Goal: Check status: Check status

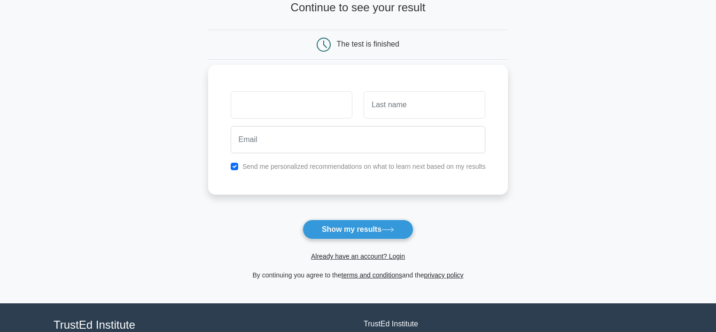
scroll to position [140, 0]
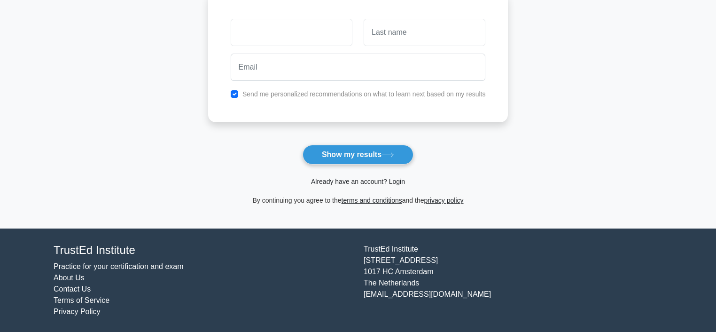
click at [337, 179] on link "Already have an account? Login" at bounding box center [358, 182] width 94 height 8
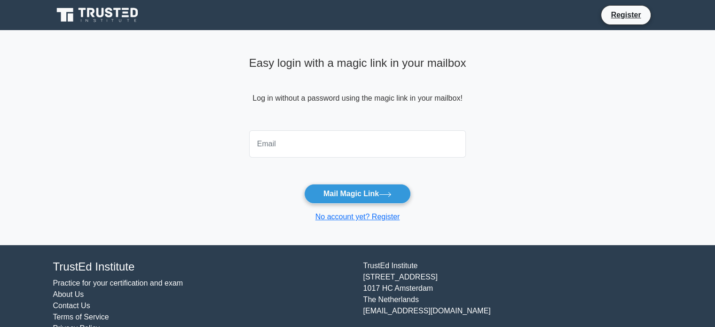
click at [301, 150] on input "email" at bounding box center [357, 143] width 217 height 27
type input "dhruvakumar92@gmail.com"
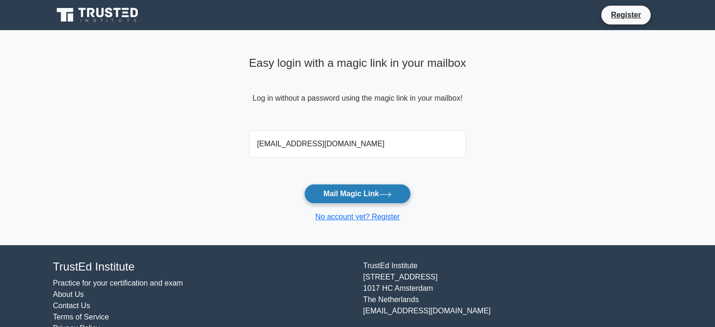
click at [349, 198] on button "Mail Magic Link" at bounding box center [357, 194] width 107 height 20
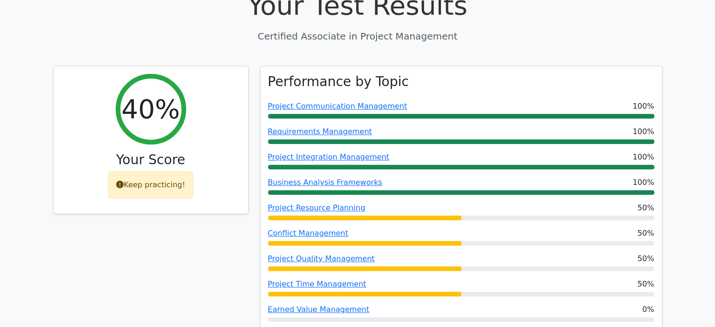
scroll to position [235, 0]
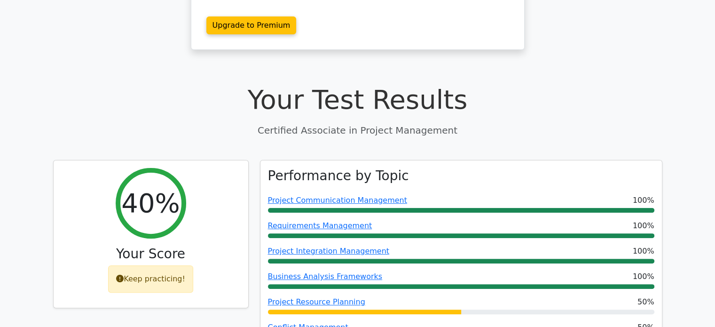
click at [216, 123] on p "Certified Associate in Project Management" at bounding box center [357, 130] width 609 height 14
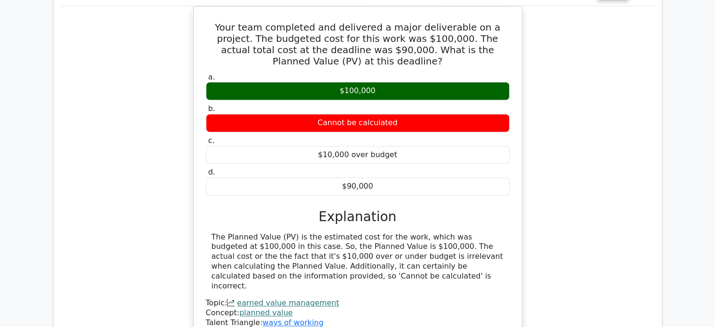
scroll to position [1222, 0]
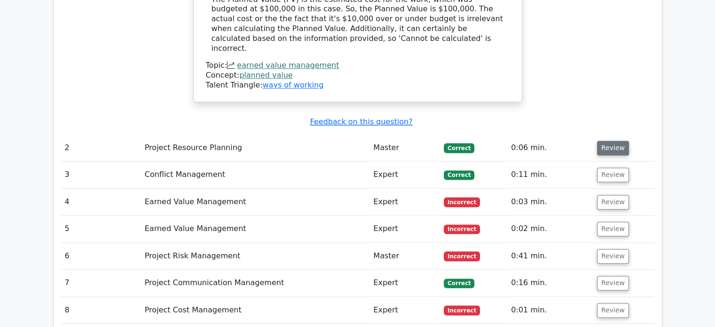
click at [606, 140] on button "Review" at bounding box center [613, 147] width 32 height 15
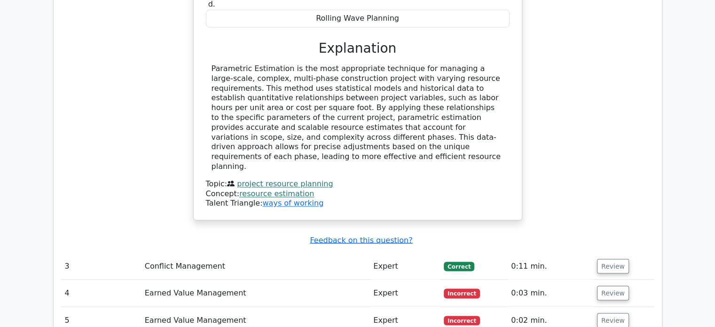
scroll to position [1645, 0]
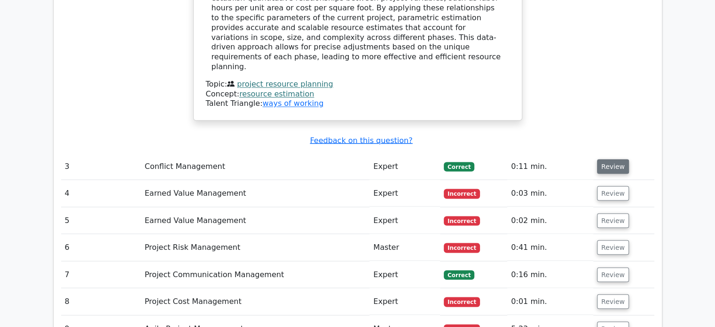
click at [615, 159] on button "Review" at bounding box center [613, 166] width 32 height 15
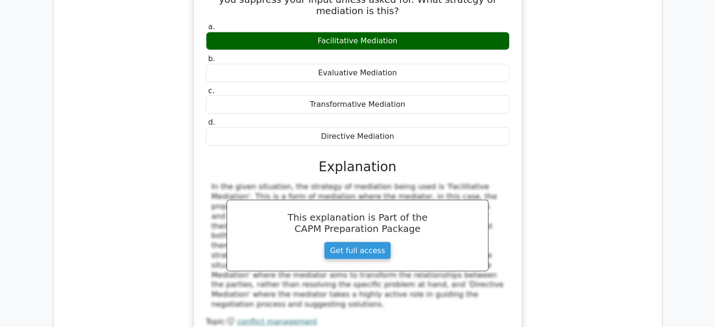
scroll to position [2021, 0]
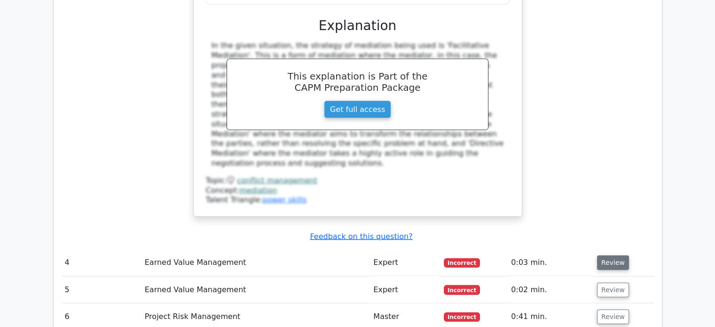
click at [618, 255] on button "Review" at bounding box center [613, 262] width 32 height 15
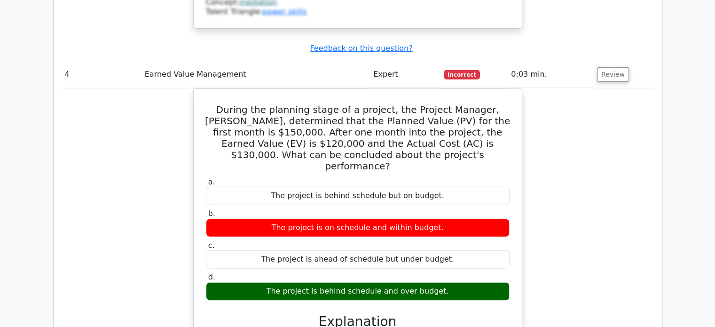
scroll to position [2396, 0]
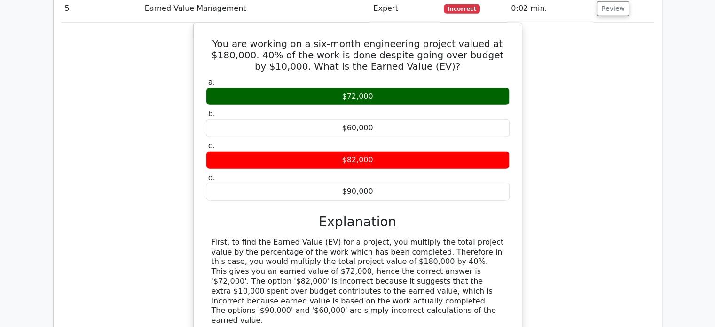
scroll to position [2866, 0]
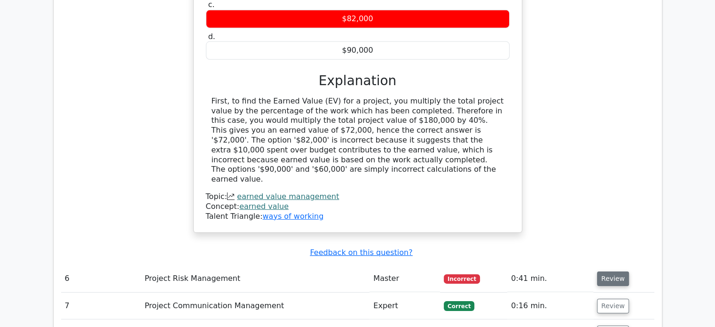
click at [607, 271] on button "Review" at bounding box center [613, 278] width 32 height 15
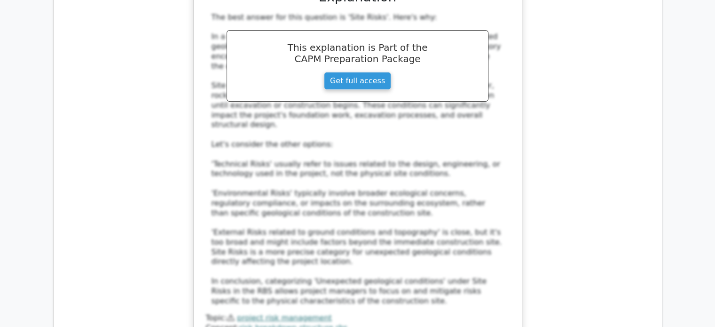
scroll to position [3430, 0]
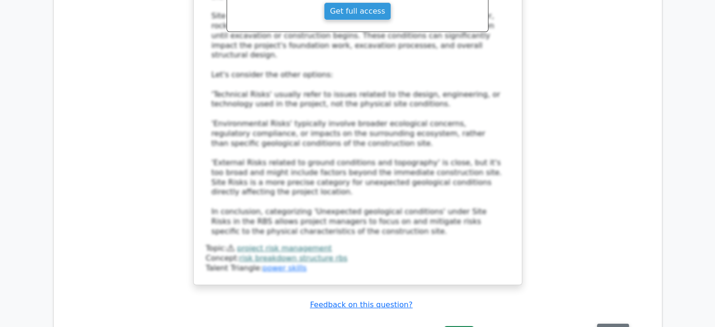
click at [604, 323] on button "Review" at bounding box center [613, 330] width 32 height 15
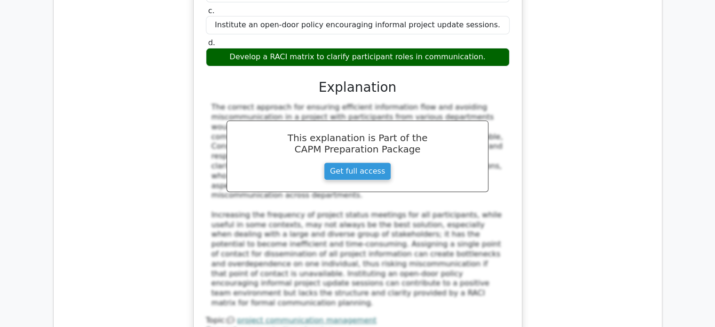
scroll to position [3994, 0]
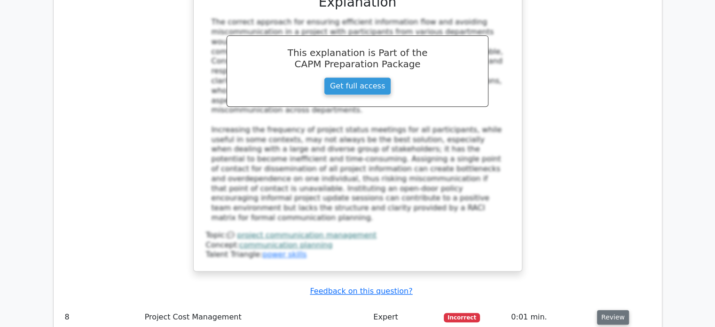
click at [611, 310] on button "Review" at bounding box center [613, 317] width 32 height 15
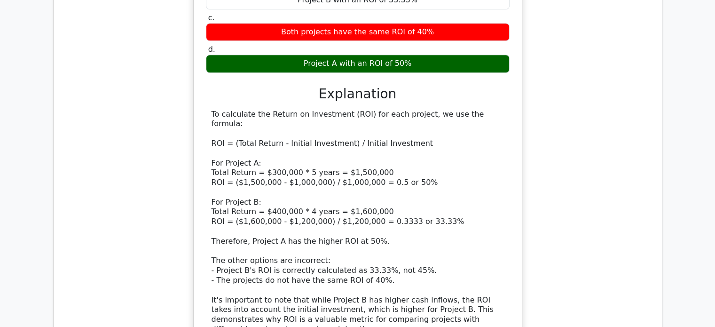
scroll to position [4605, 0]
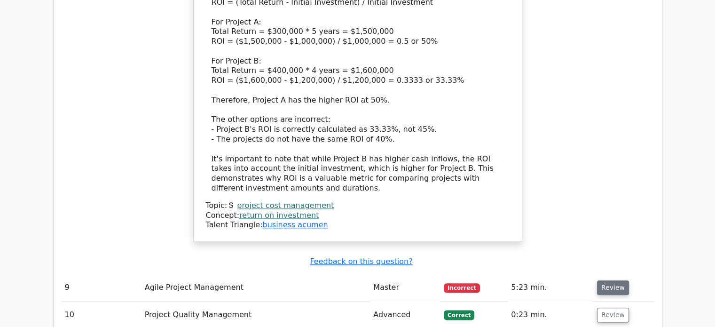
click at [601, 280] on button "Review" at bounding box center [613, 287] width 32 height 15
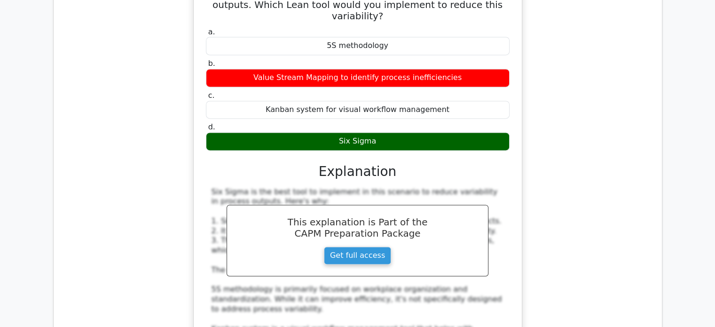
scroll to position [5075, 0]
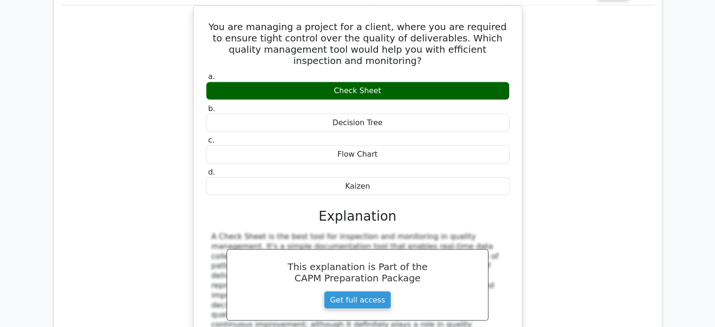
scroll to position [5545, 0]
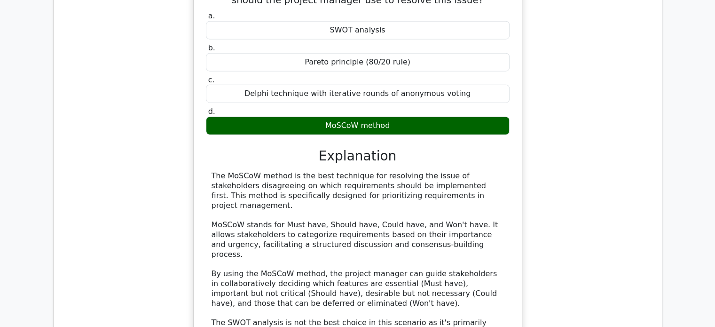
scroll to position [6062, 0]
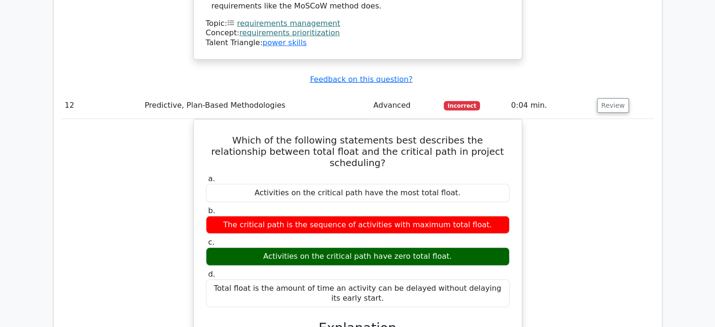
scroll to position [6531, 0]
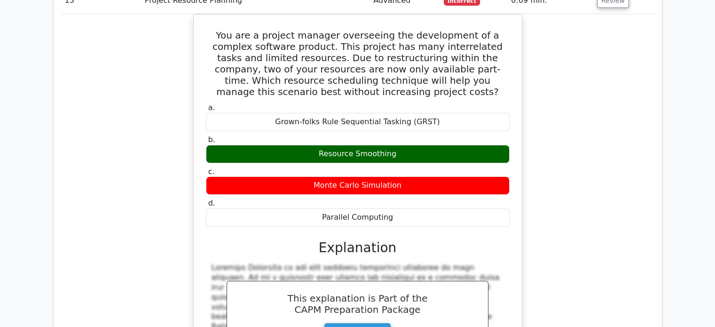
scroll to position [7001, 0]
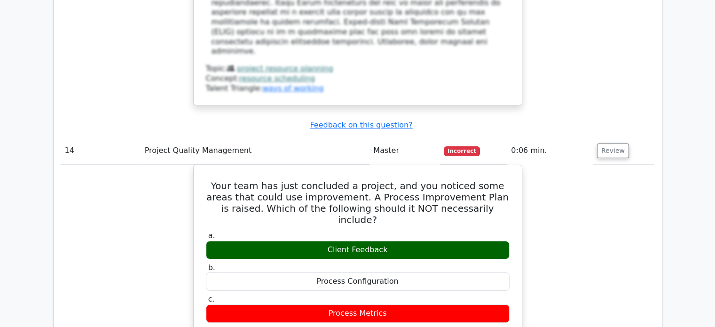
scroll to position [7471, 0]
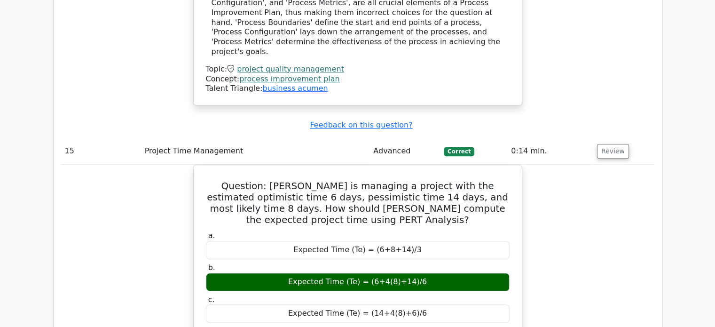
scroll to position [7800, 0]
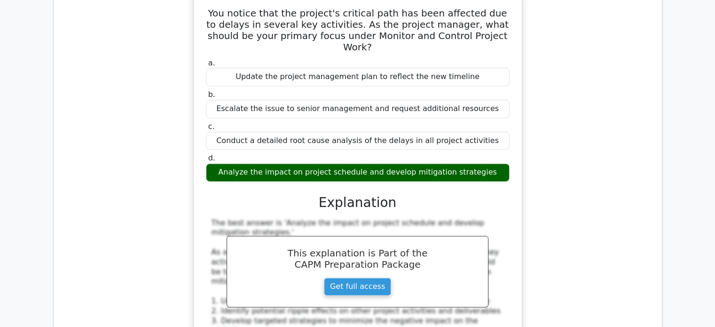
scroll to position [8411, 0]
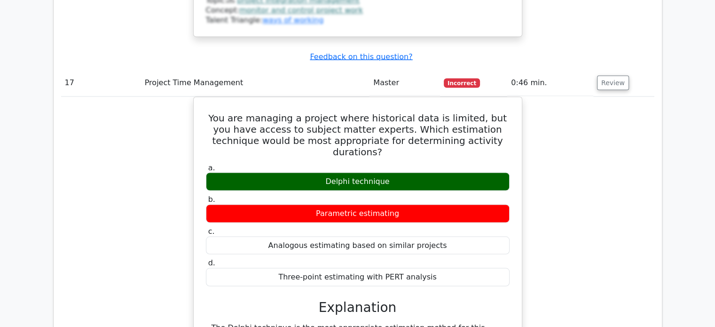
scroll to position [9022, 0]
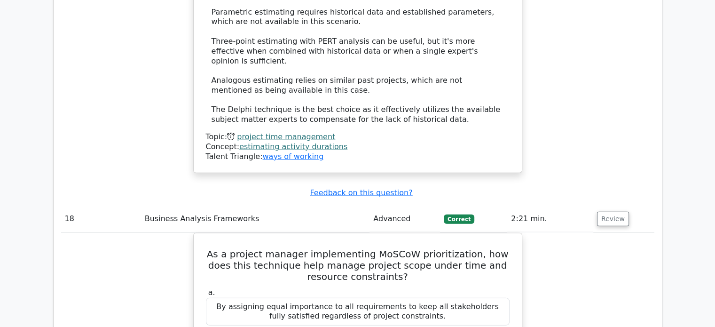
scroll to position [9445, 0]
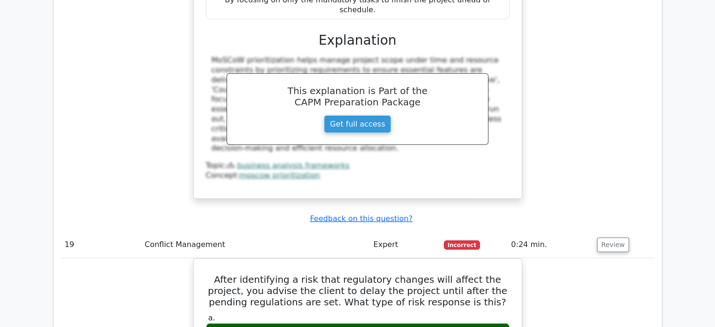
scroll to position [9868, 0]
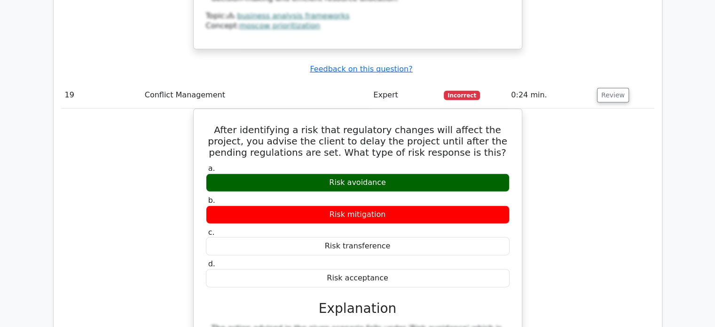
scroll to position [10150, 0]
